Goal: Information Seeking & Learning: Check status

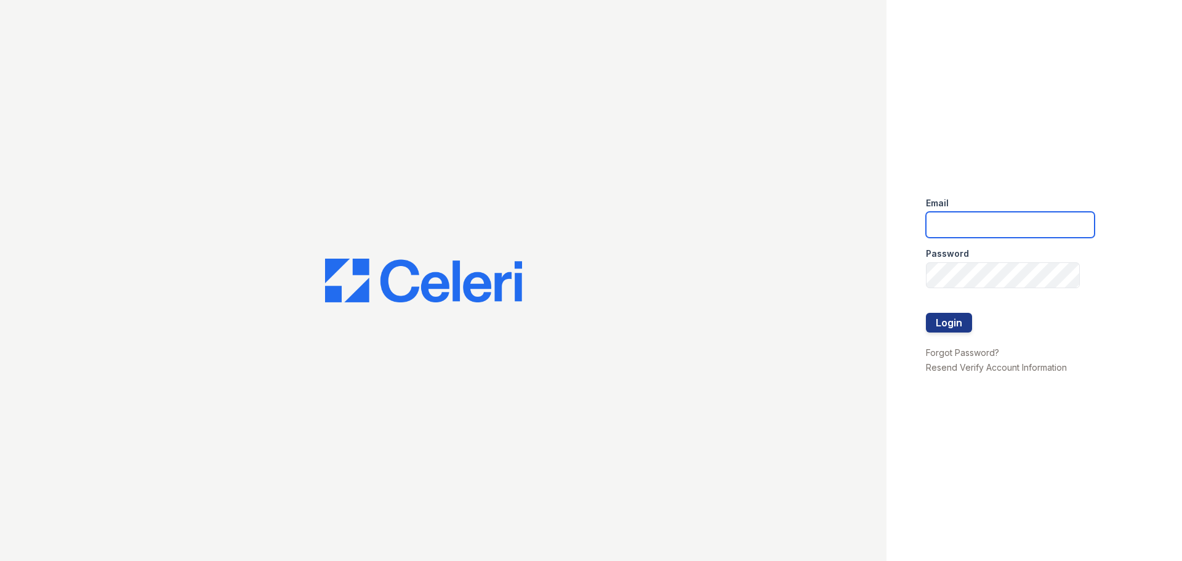
click at [998, 228] on input "email" at bounding box center [1010, 225] width 169 height 26
type input "kgradney@trinity-pm.com"
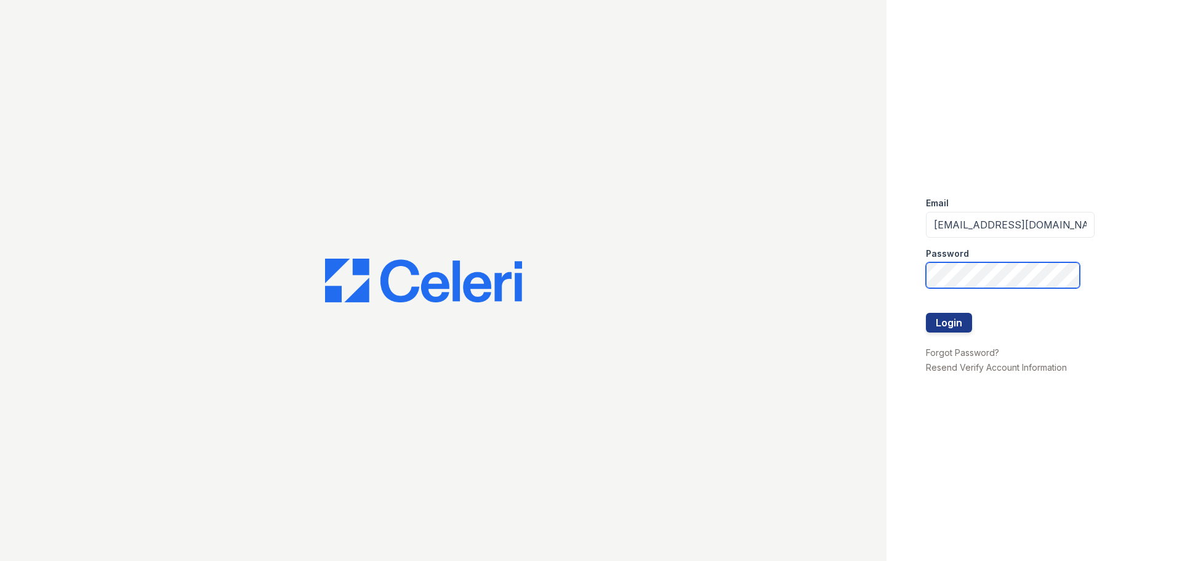
click at [926, 313] on button "Login" at bounding box center [949, 323] width 46 height 20
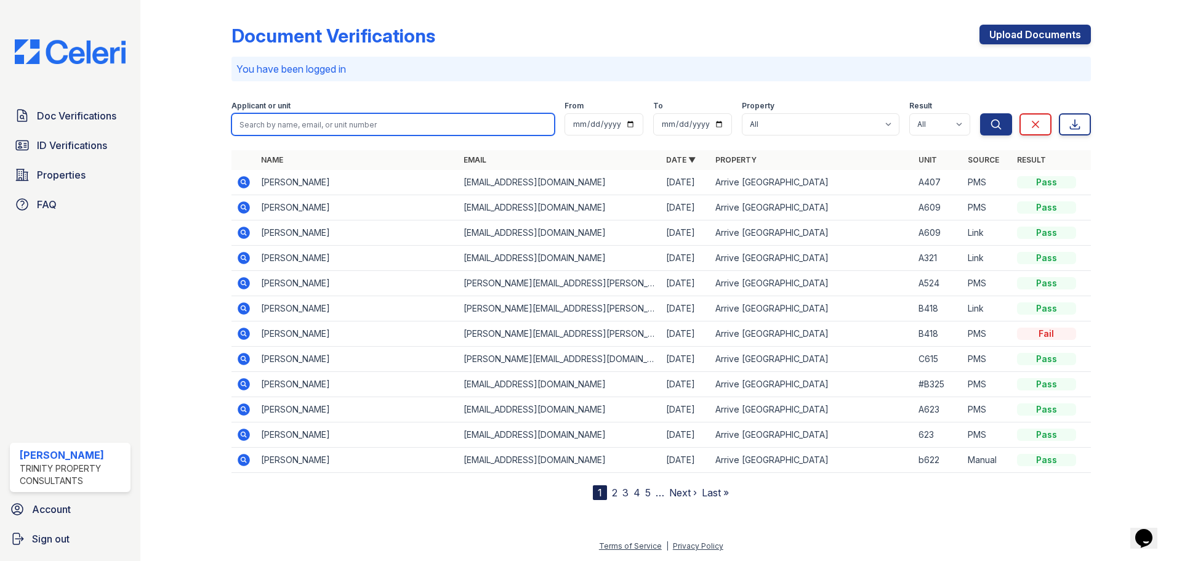
click at [342, 127] on input "search" at bounding box center [392, 124] width 323 height 22
type input "[PERSON_NAME]"
click at [980, 113] on button "Search" at bounding box center [996, 124] width 32 height 22
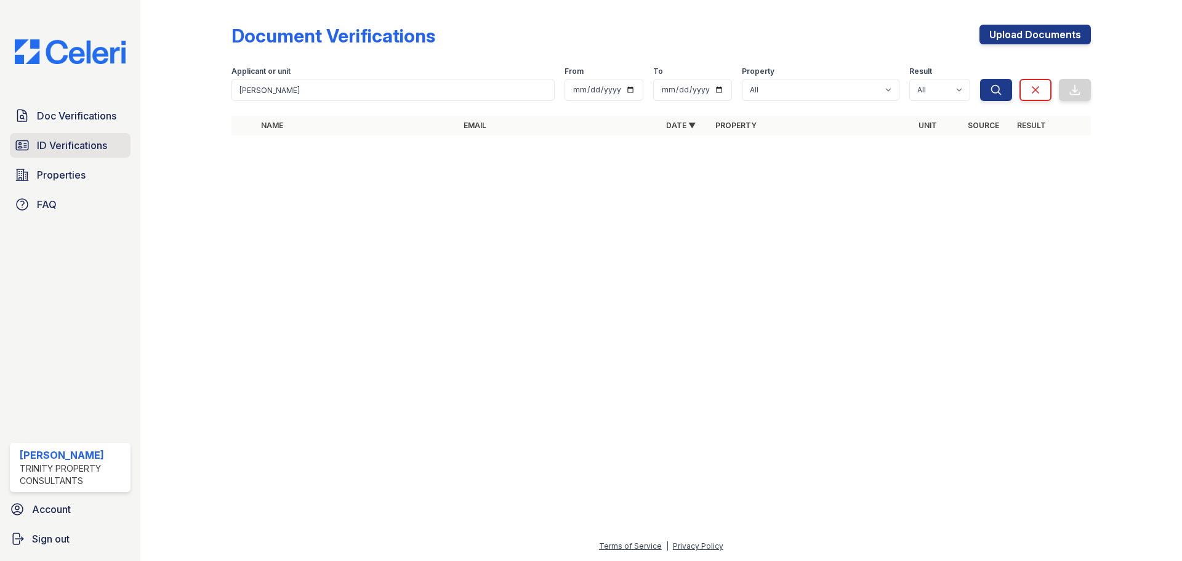
click at [87, 147] on span "ID Verifications" at bounding box center [72, 145] width 70 height 15
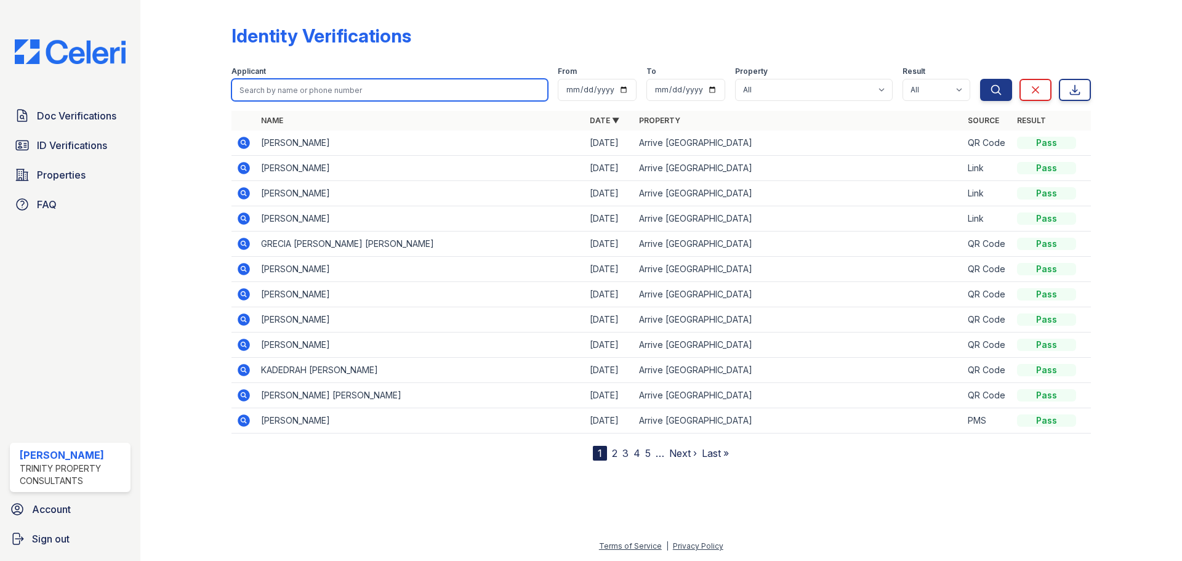
click at [282, 90] on input "search" at bounding box center [389, 90] width 316 height 22
type input "[PERSON_NAME]"
click at [980, 79] on button "Search" at bounding box center [996, 90] width 32 height 22
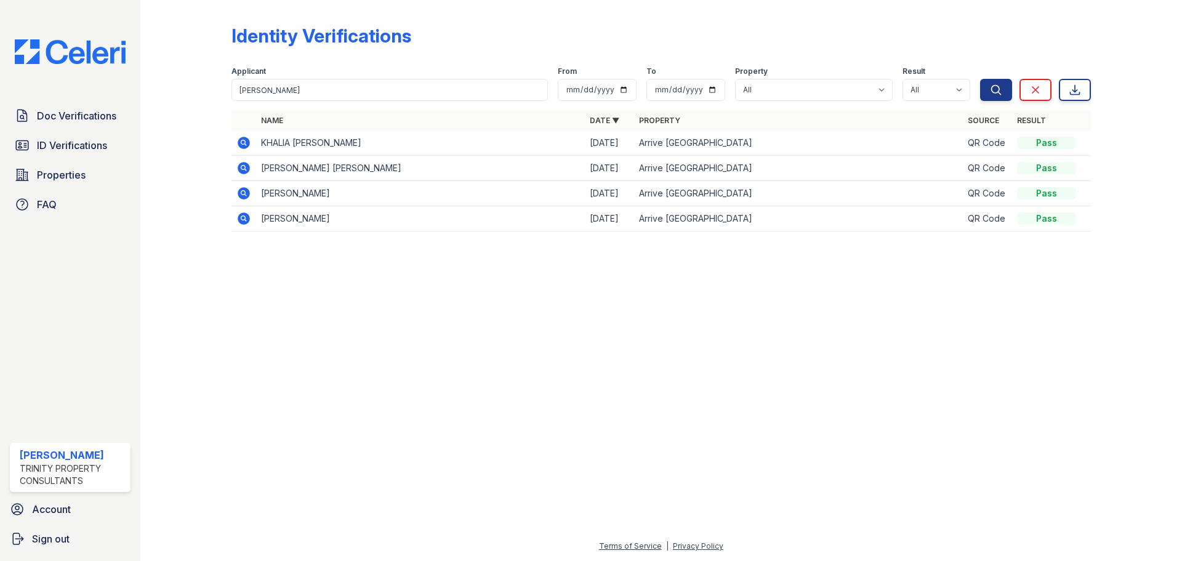
click at [243, 168] on icon at bounding box center [242, 167] width 3 height 3
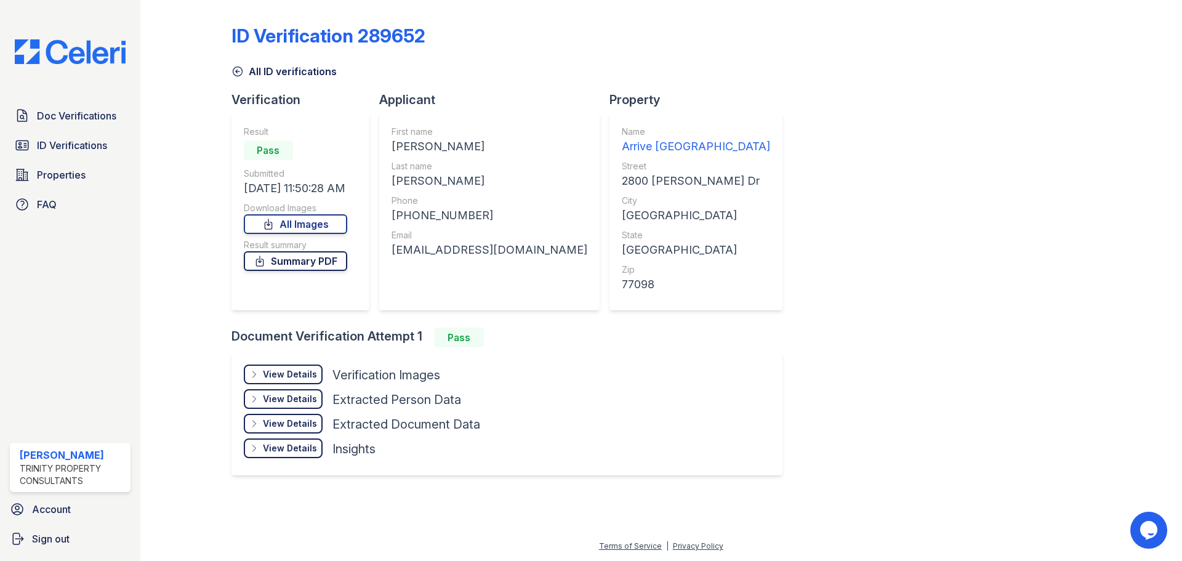
click at [328, 265] on link "Summary PDF" at bounding box center [295, 261] width 103 height 20
click at [68, 148] on span "ID Verifications" at bounding box center [72, 145] width 70 height 15
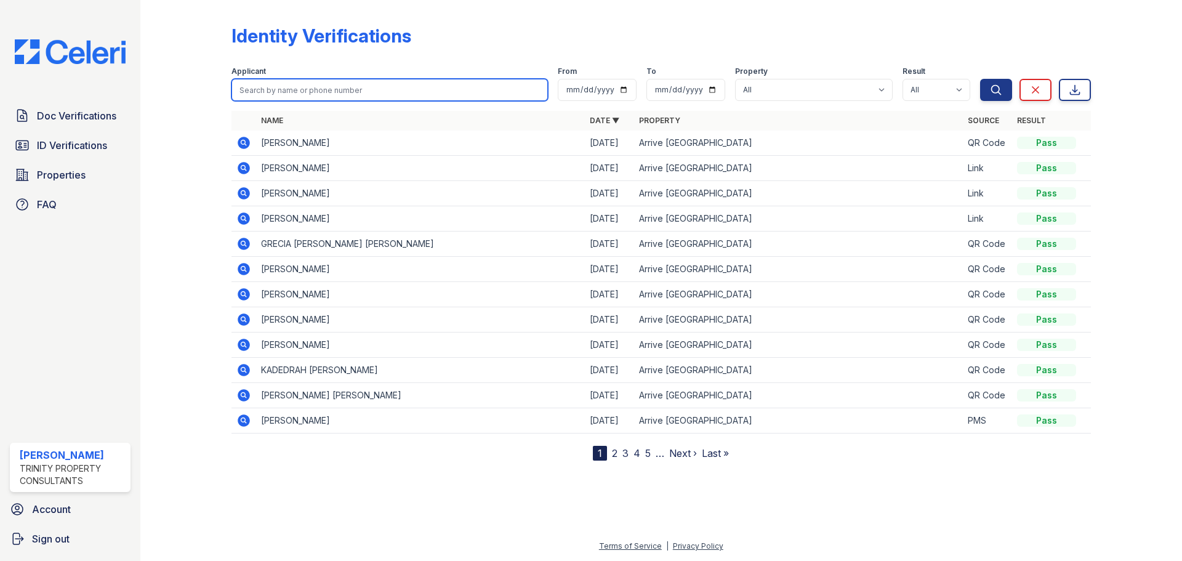
click at [358, 87] on input "search" at bounding box center [389, 90] width 316 height 22
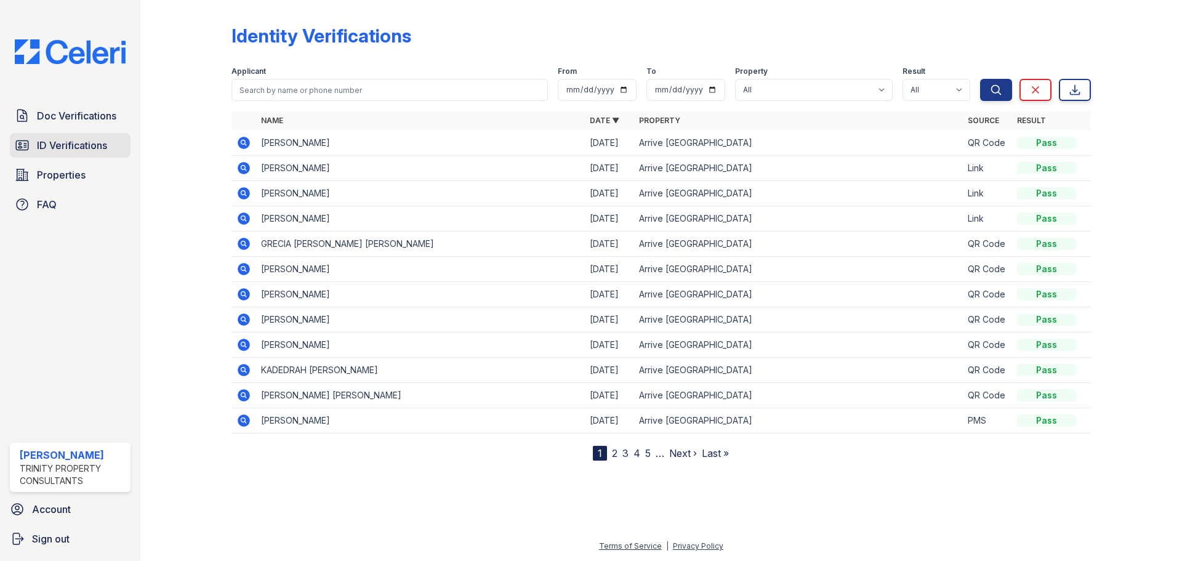
click at [82, 151] on span "ID Verifications" at bounding box center [72, 145] width 70 height 15
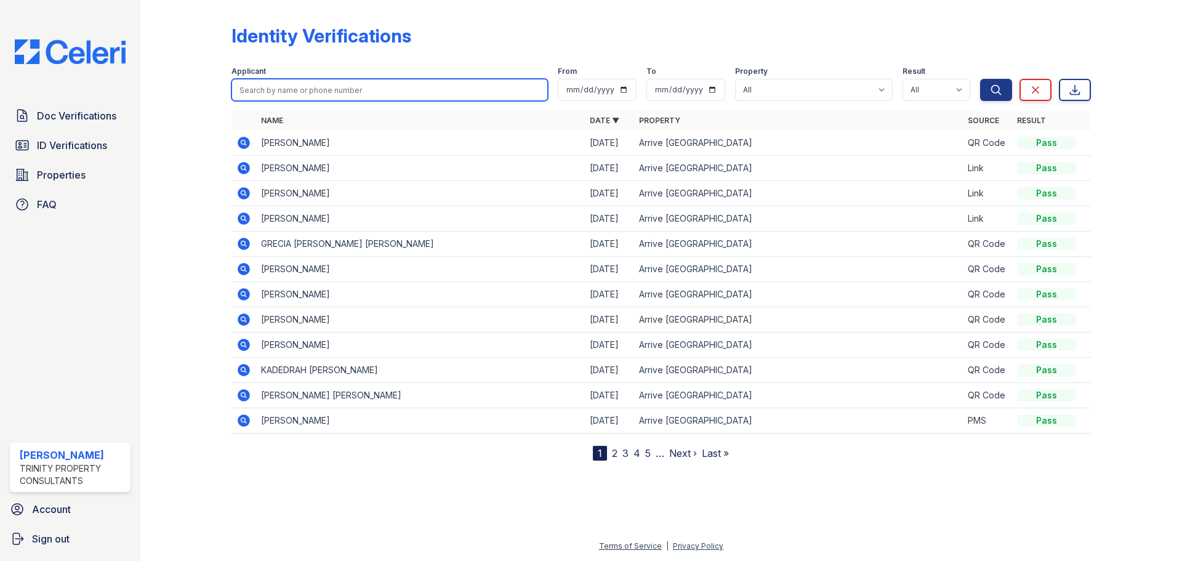
click at [278, 92] on input "search" at bounding box center [389, 90] width 316 height 22
type input "LANE"
click at [980, 79] on button "Search" at bounding box center [996, 90] width 32 height 22
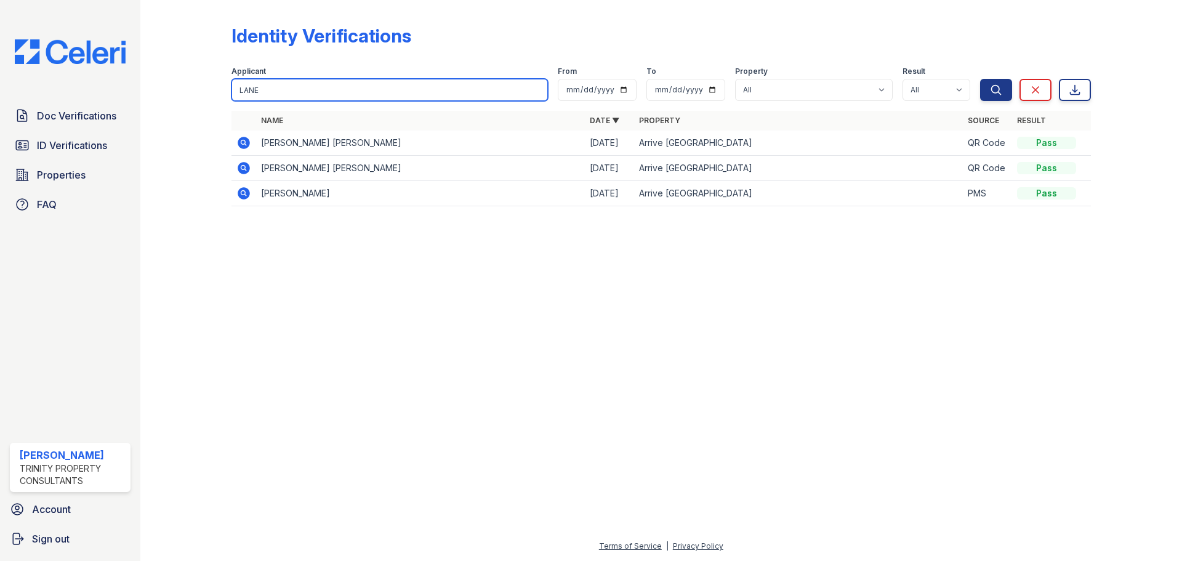
click at [336, 90] on input "LANE" at bounding box center [389, 90] width 316 height 22
type input "L"
type input "G"
type input "George Lane"
click at [980, 79] on button "Search" at bounding box center [996, 90] width 32 height 22
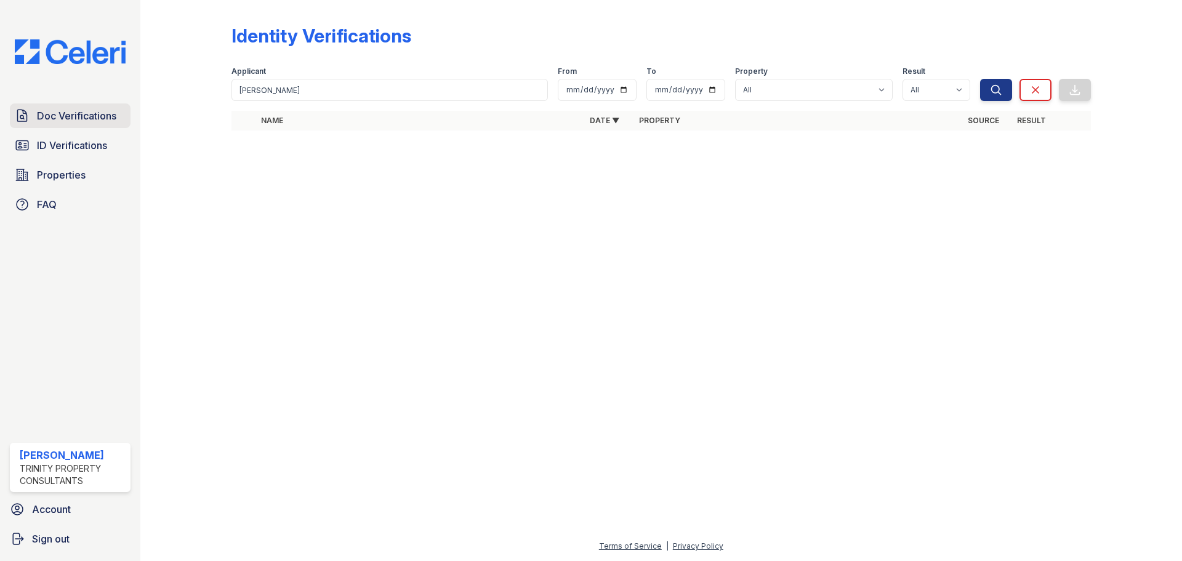
click at [55, 123] on span "Doc Verifications" at bounding box center [76, 115] width 79 height 15
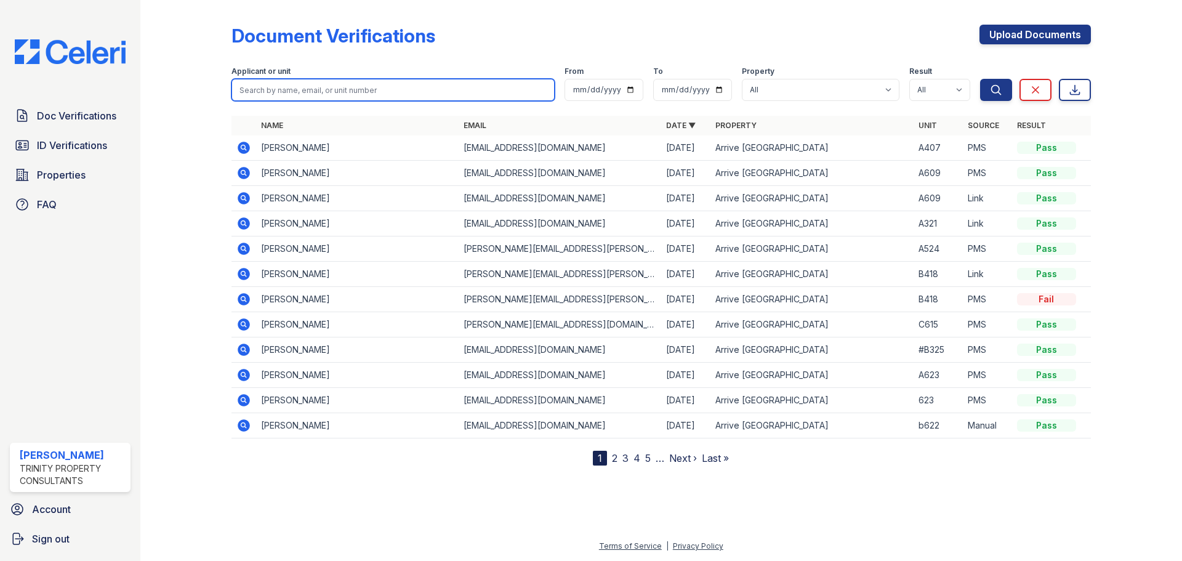
click at [279, 86] on input "search" at bounding box center [392, 90] width 323 height 22
type input "lane"
click at [980, 79] on button "Search" at bounding box center [996, 90] width 32 height 22
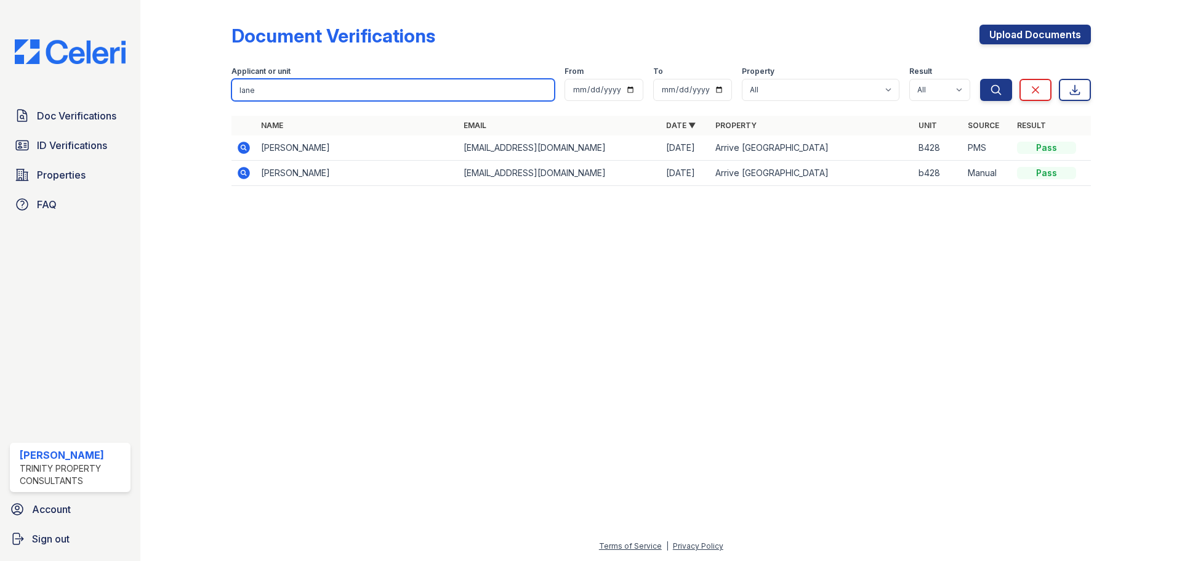
click at [544, 89] on input "lane" at bounding box center [392, 90] width 323 height 22
